Goal: Find contact information: Find contact information

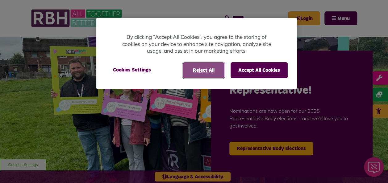
click at [205, 68] on button "Reject All" at bounding box center [204, 70] width 42 height 16
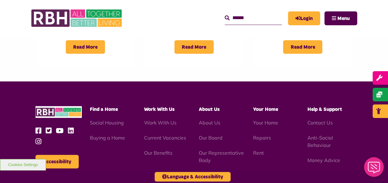
scroll to position [587, 0]
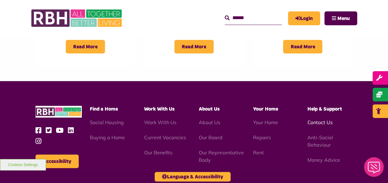
click at [317, 119] on link "Contact Us" at bounding box center [320, 122] width 25 height 6
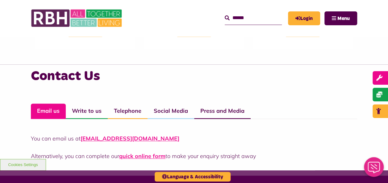
scroll to position [404, 0]
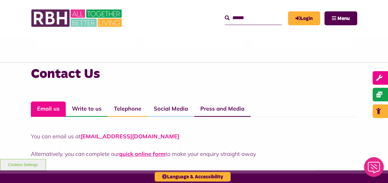
click at [162, 135] on link "CustomerExperience@rbh.org.uk" at bounding box center [130, 136] width 99 height 7
